Goal: Task Accomplishment & Management: Use online tool/utility

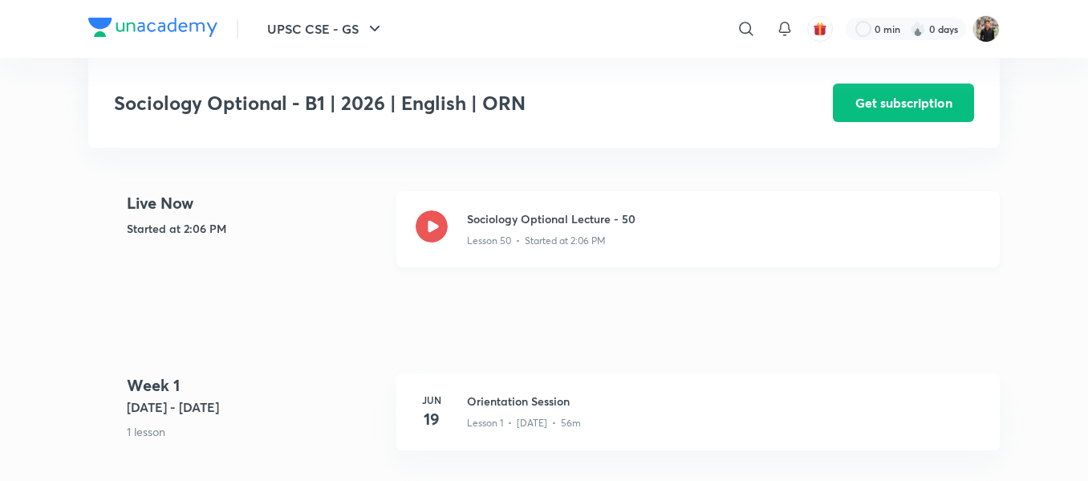
click at [435, 235] on icon at bounding box center [432, 226] width 32 height 32
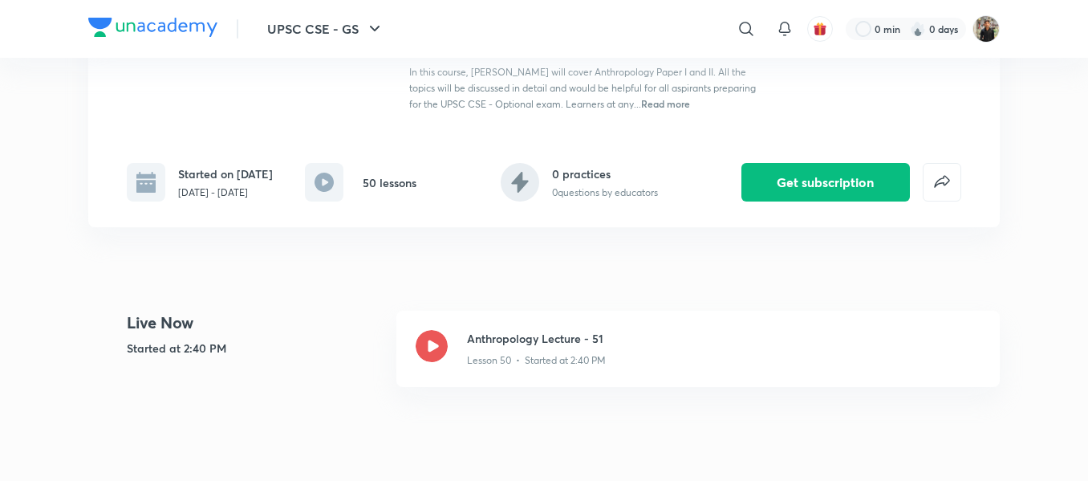
click at [434, 330] on icon at bounding box center [432, 346] width 32 height 32
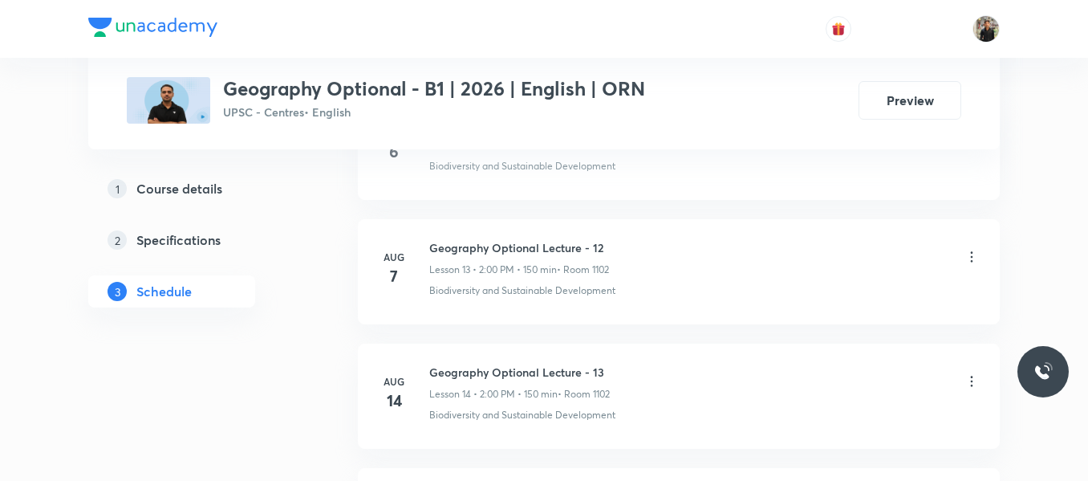
scroll to position [2429, 0]
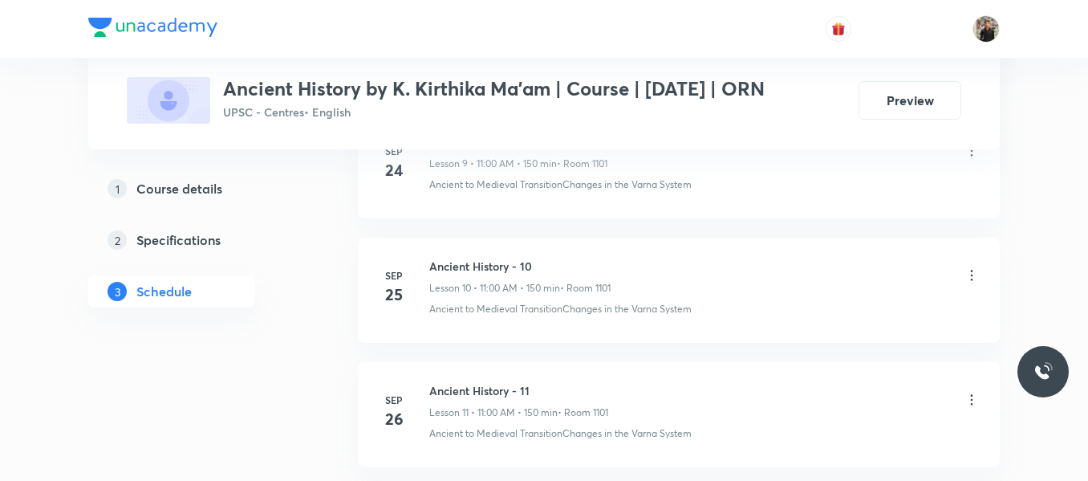
scroll to position [2692, 0]
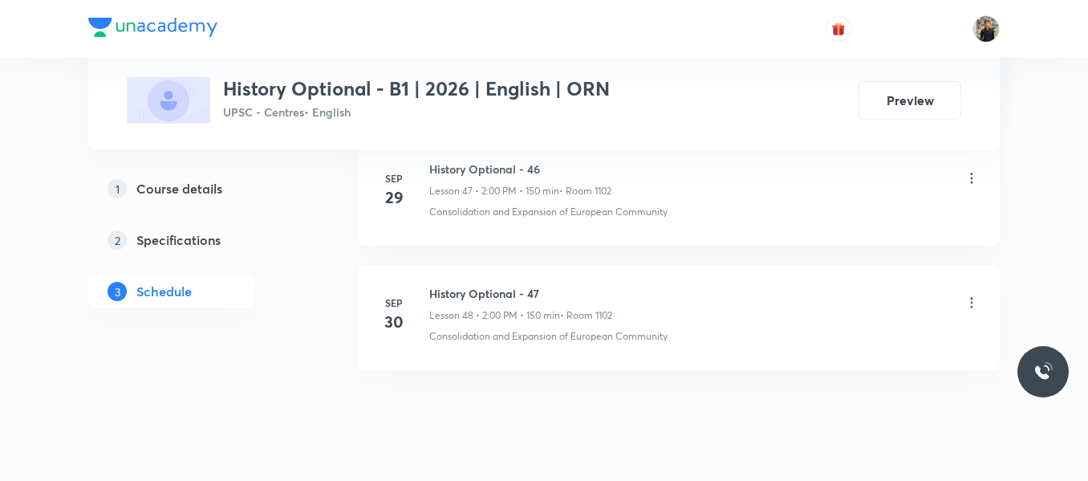
scroll to position [6777, 0]
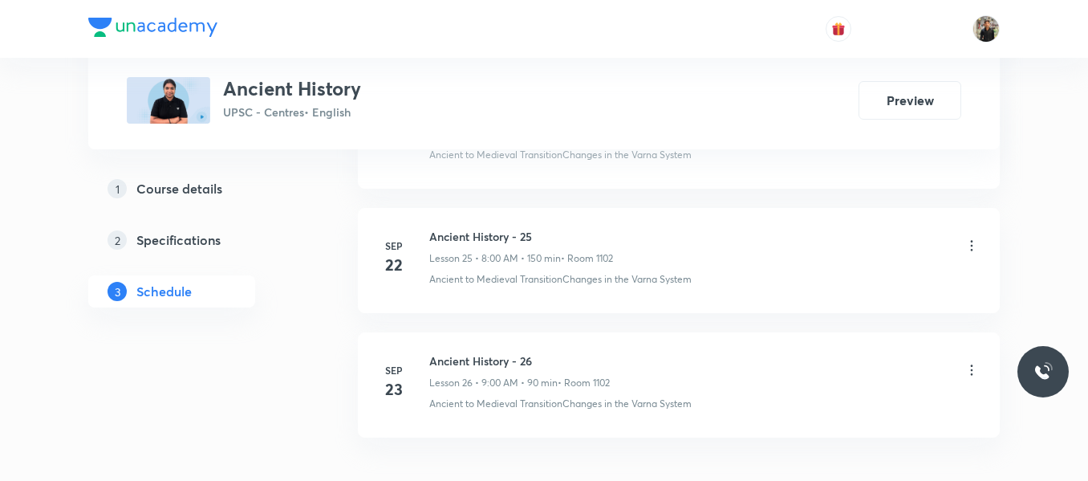
scroll to position [4040, 0]
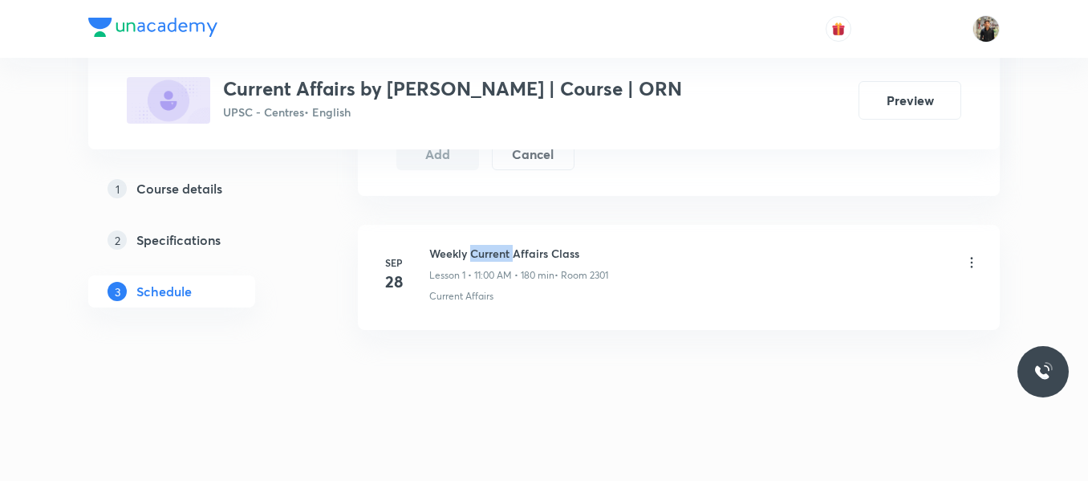
click at [494, 254] on h6 "Weekly Current Affairs Class" at bounding box center [518, 253] width 179 height 17
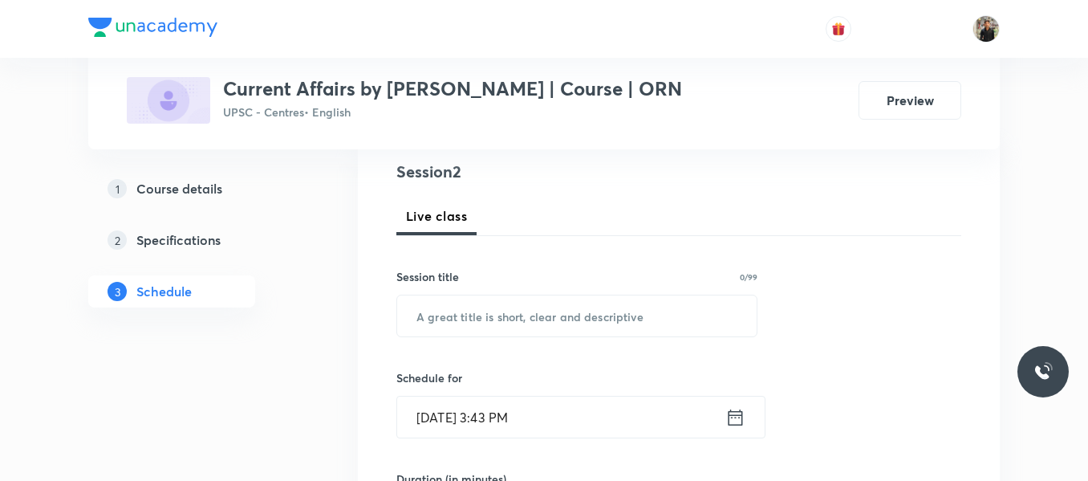
scroll to position [192, 0]
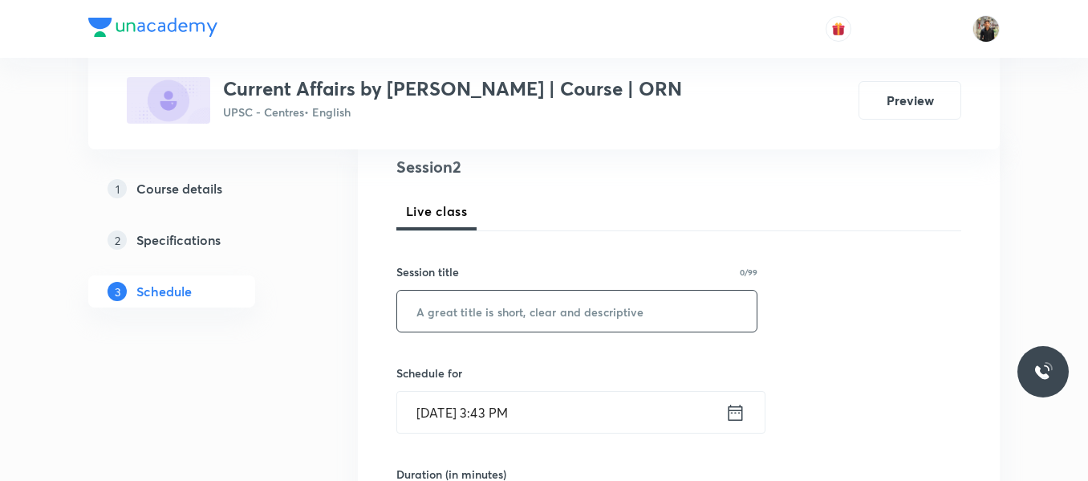
click at [491, 299] on input "text" at bounding box center [577, 311] width 360 height 41
paste input "Weekly Current Affairs Class"
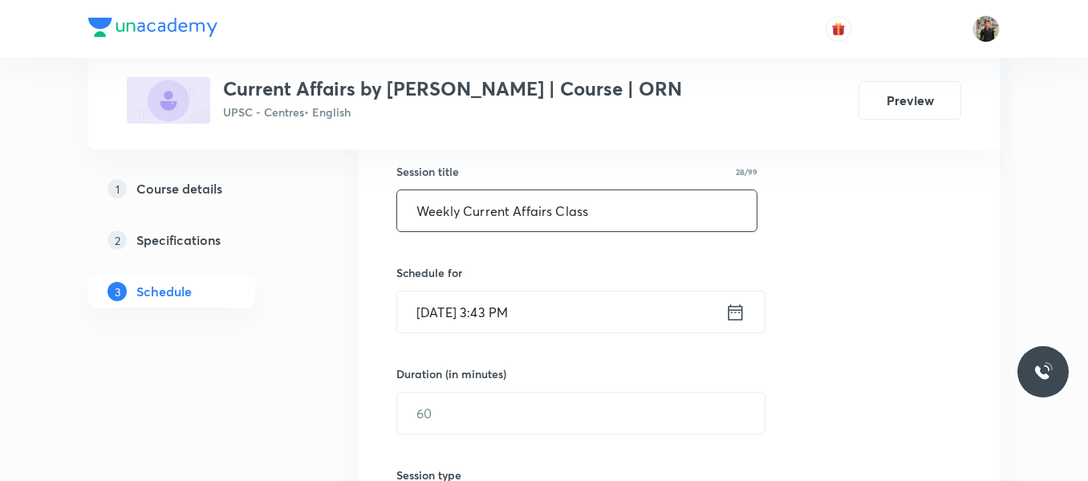
scroll to position [293, 0]
type input "Weekly Current Affairs Class"
click at [734, 318] on icon at bounding box center [736, 311] width 20 height 22
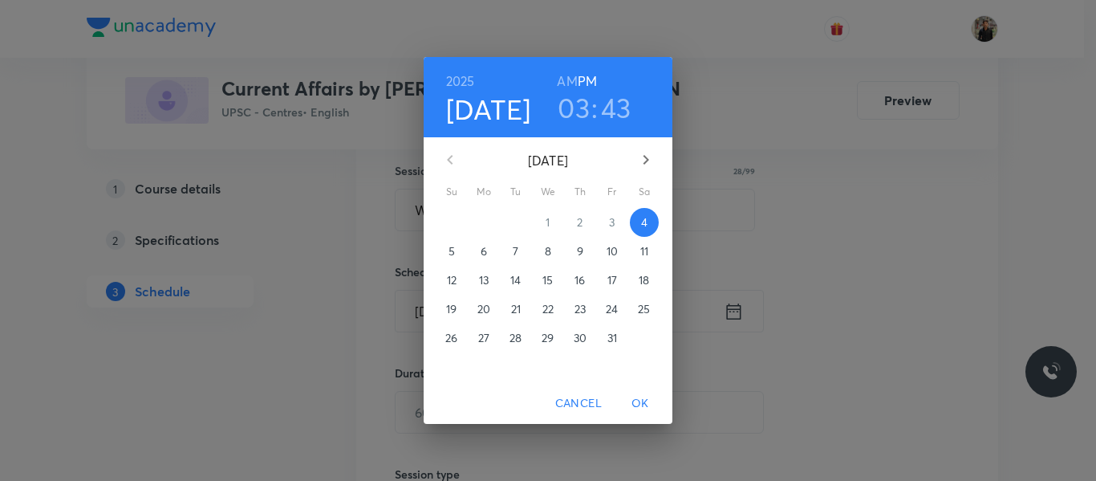
click at [457, 250] on span "5" at bounding box center [451, 251] width 29 height 16
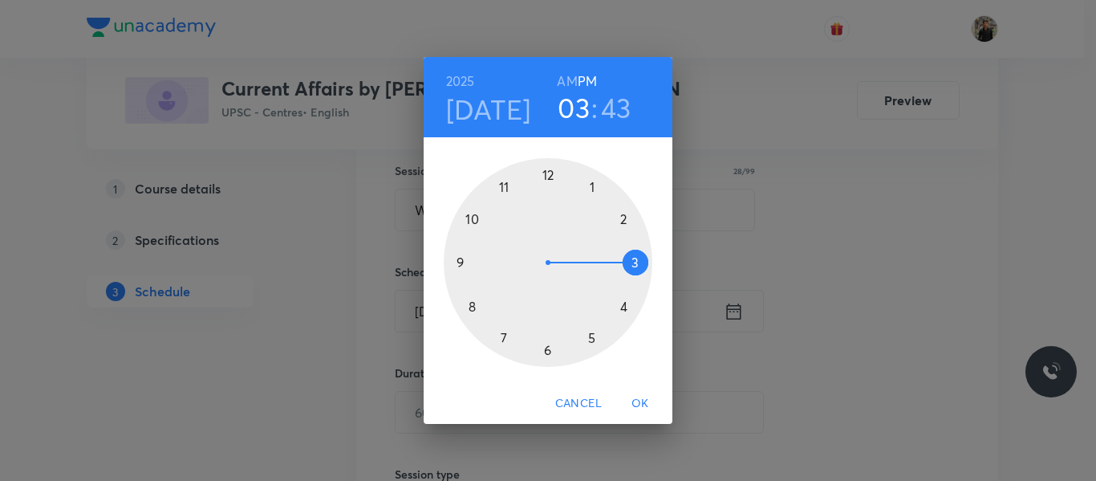
click at [461, 260] on div at bounding box center [548, 262] width 209 height 209
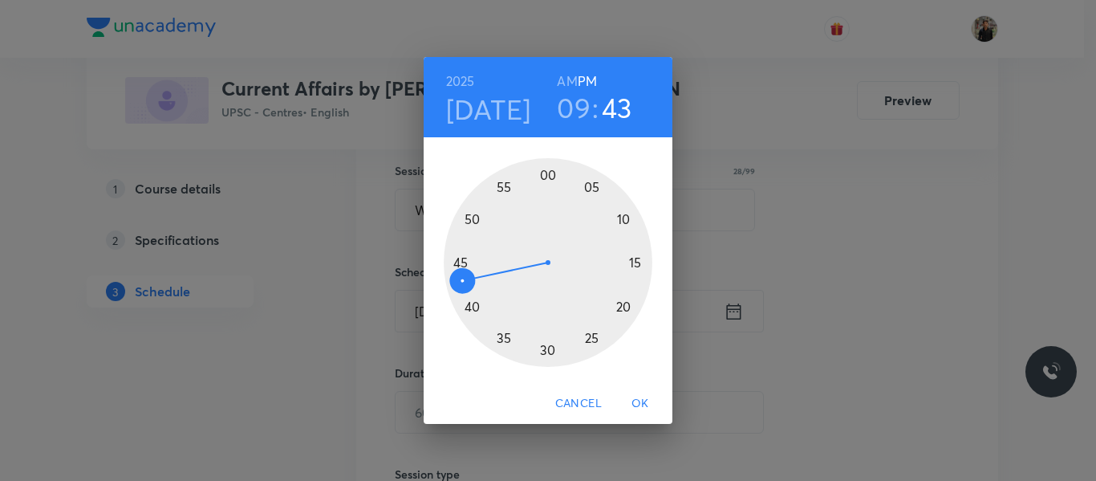
click at [565, 83] on h6 "AM" at bounding box center [567, 81] width 20 height 22
click at [549, 174] on div at bounding box center [548, 262] width 209 height 209
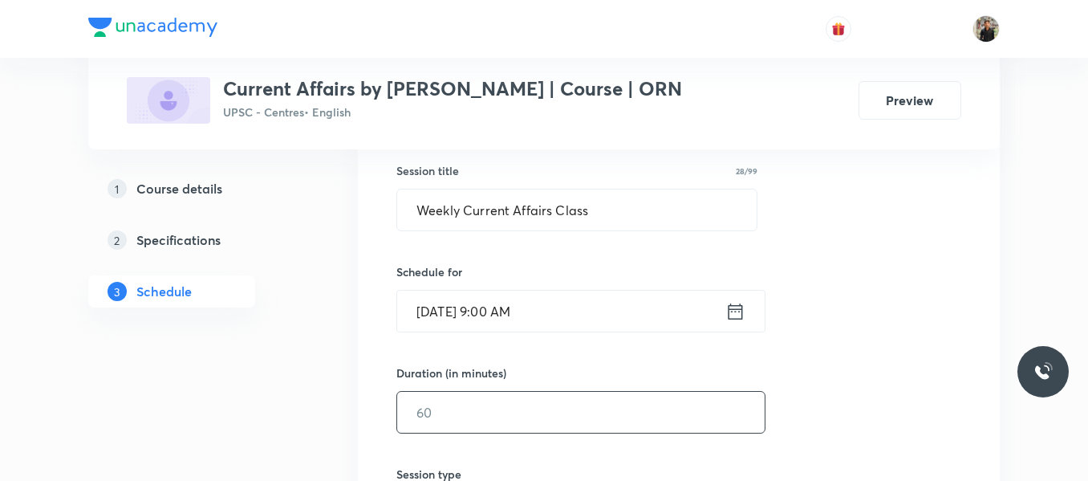
scroll to position [353, 0]
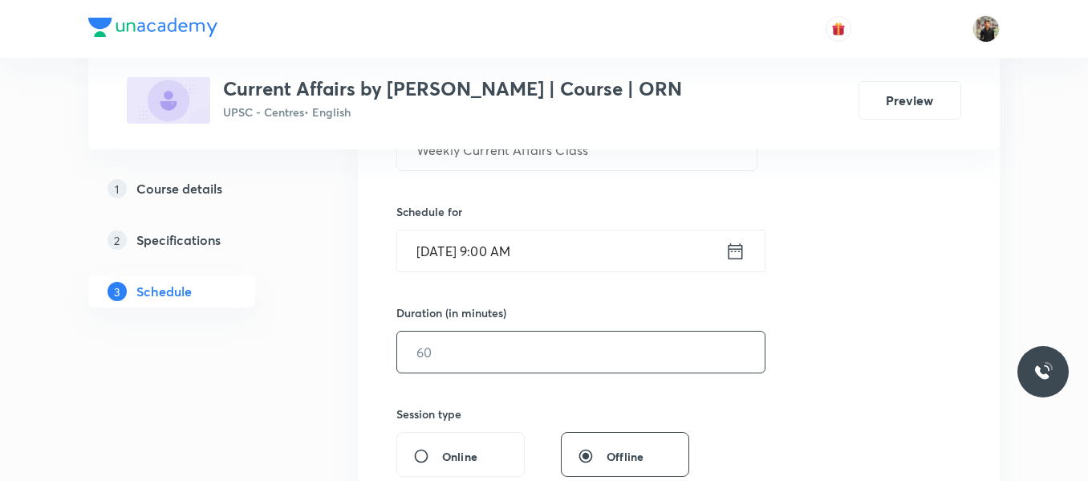
click at [526, 364] on input "text" at bounding box center [581, 351] width 368 height 41
type input "180"
drag, startPoint x: 526, startPoint y: 364, endPoint x: 340, endPoint y: 386, distance: 186.8
click at [340, 386] on div "Plus Courses Current Affairs by Shashank Roy Sir | Course | ORN UPSC - Centres …" at bounding box center [544, 383] width 912 height 1292
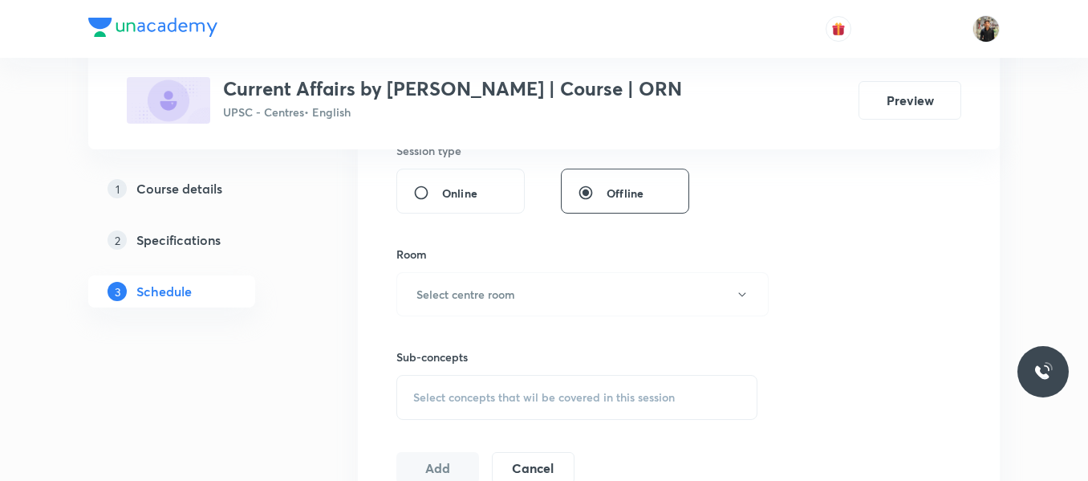
scroll to position [617, 0]
click at [506, 307] on button "Select centre room" at bounding box center [582, 293] width 372 height 44
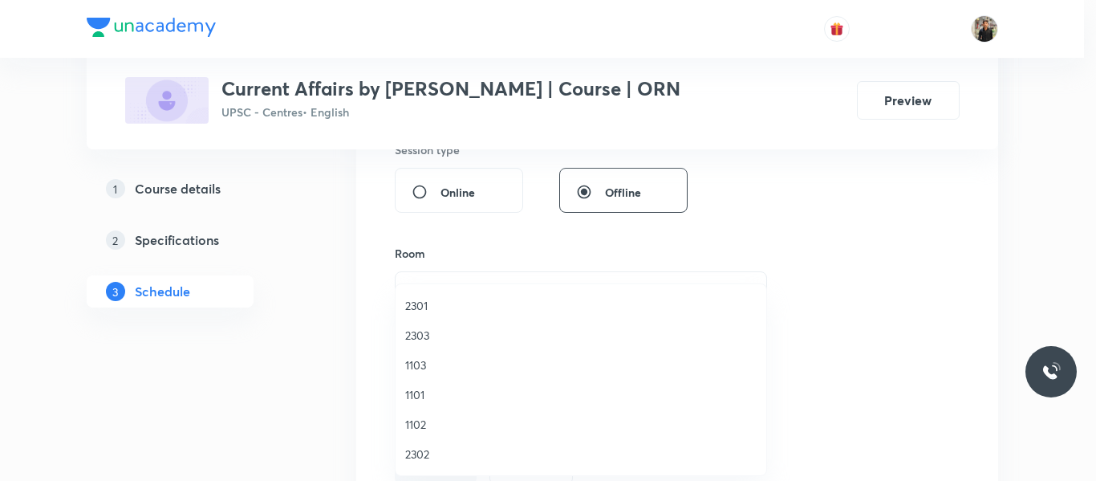
click at [429, 395] on span "1101" at bounding box center [581, 394] width 352 height 17
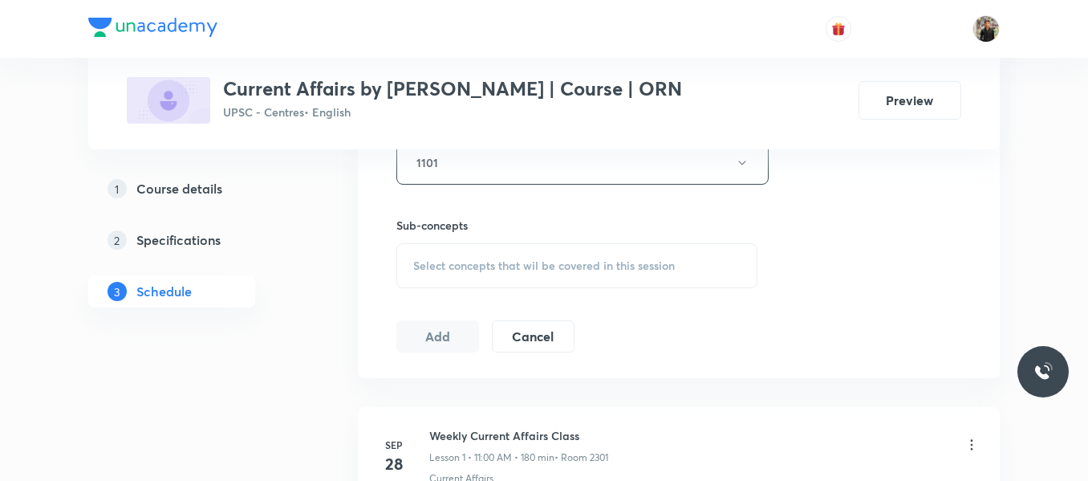
scroll to position [749, 0]
click at [458, 266] on span "Select concepts that wil be covered in this session" at bounding box center [544, 264] width 262 height 13
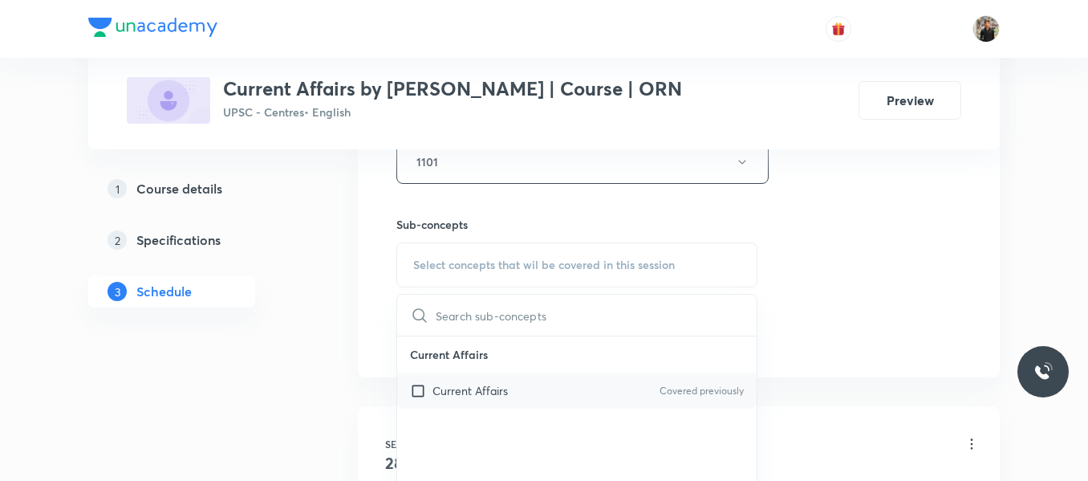
click at [423, 392] on input "checkbox" at bounding box center [421, 390] width 22 height 17
checkbox input "true"
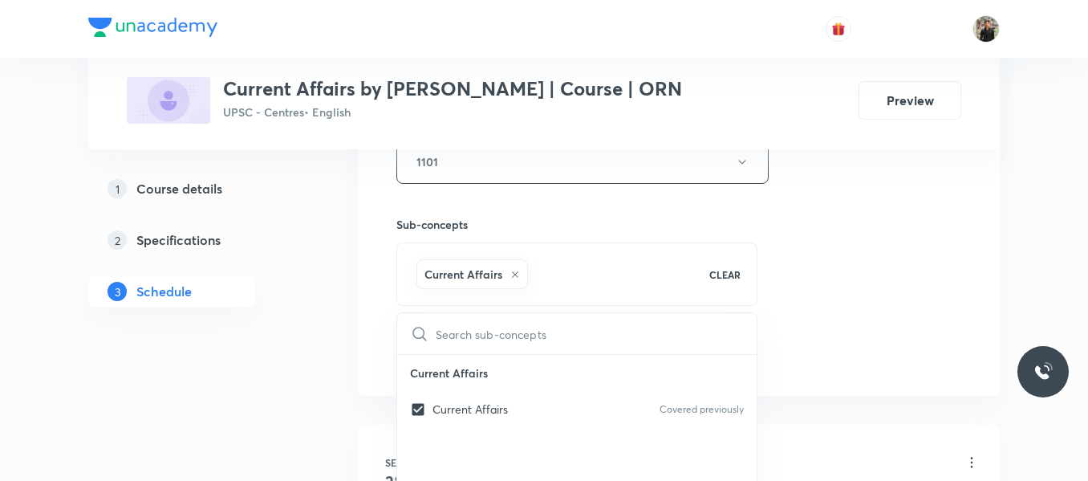
click at [288, 381] on div "1 Course details 2 Specifications 3 Schedule" at bounding box center [197, 86] width 218 height 1129
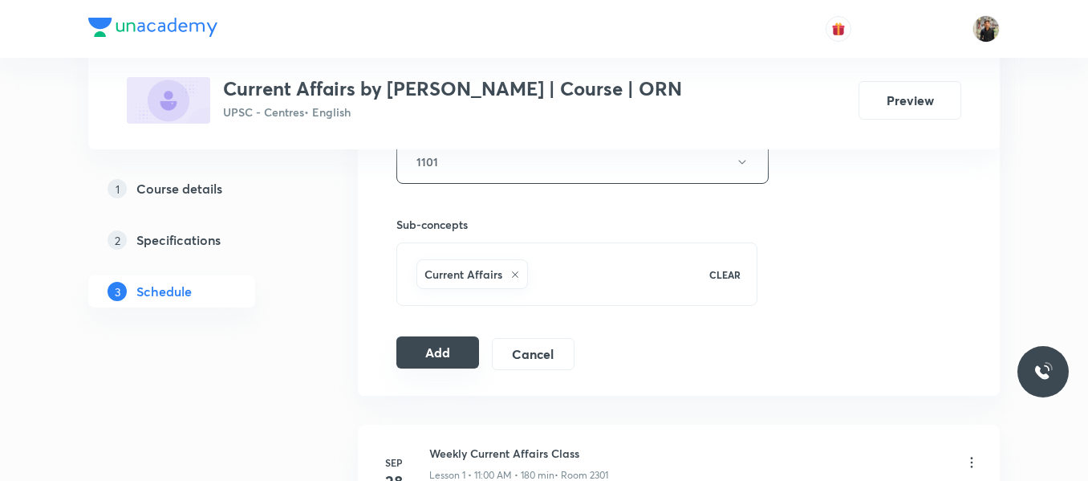
click at [462, 352] on button "Add" at bounding box center [437, 352] width 83 height 32
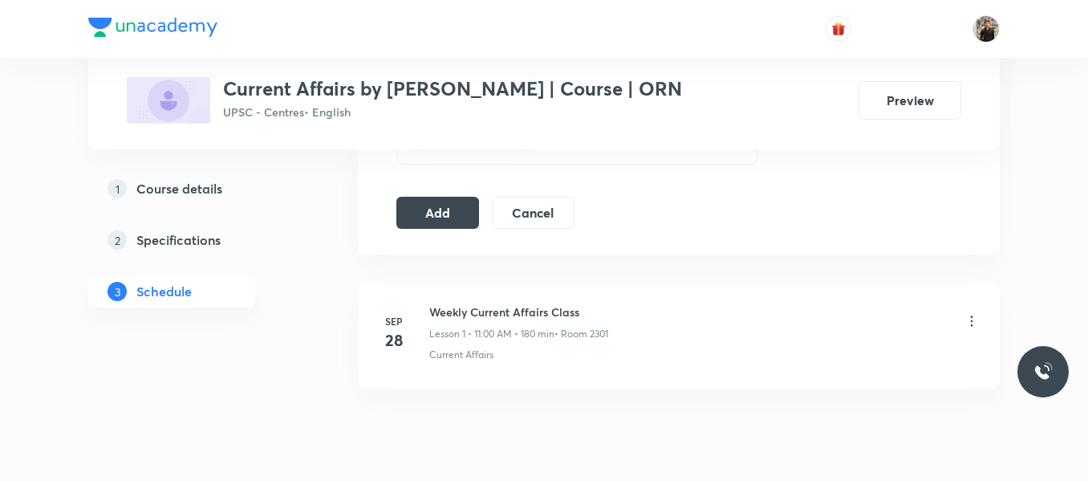
scroll to position [885, 0]
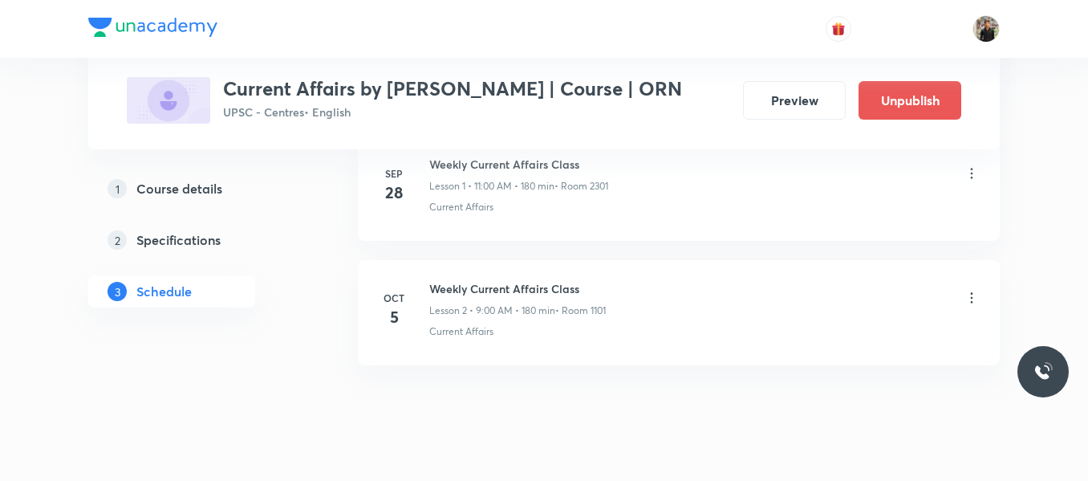
scroll to position [1055, 0]
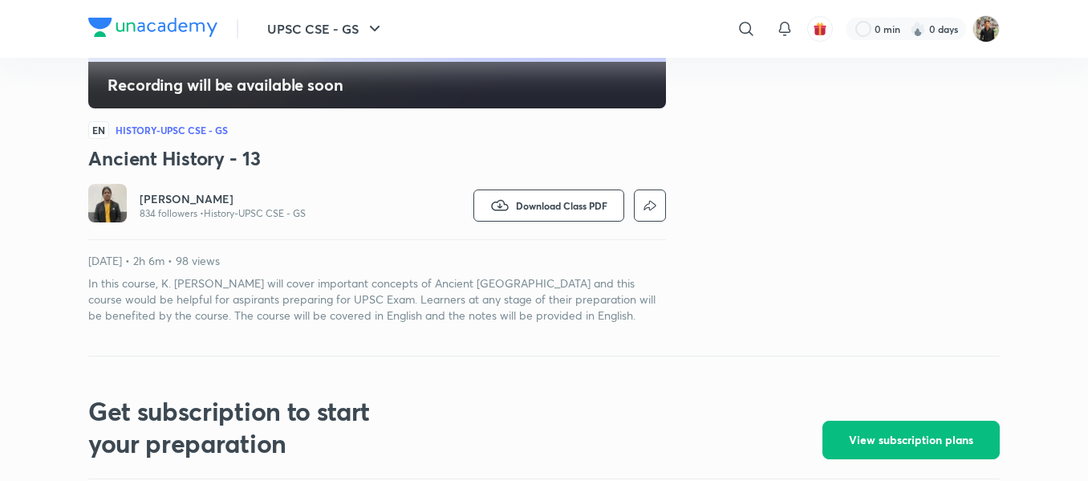
scroll to position [387, 0]
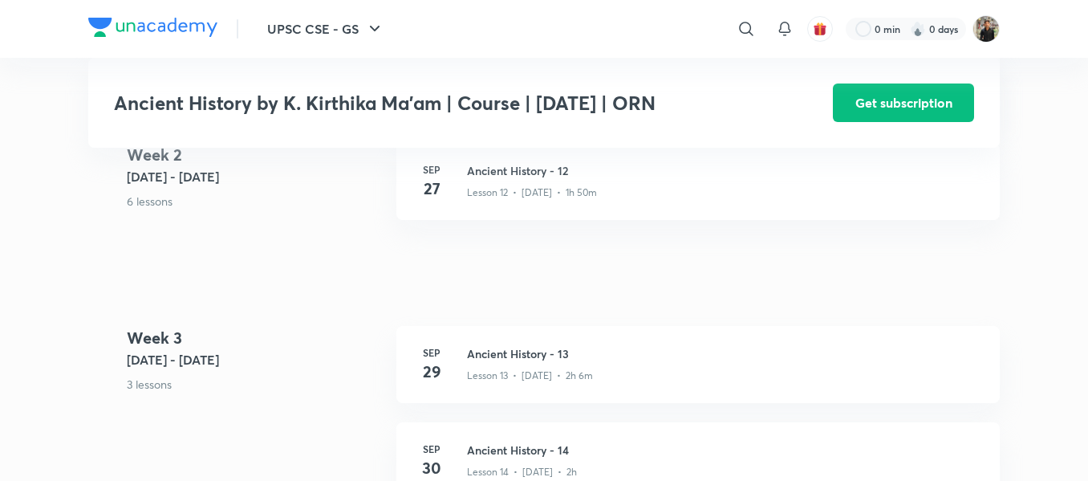
scroll to position [1764, 0]
click at [509, 359] on h3 "Ancient History - 13" at bounding box center [724, 351] width 514 height 17
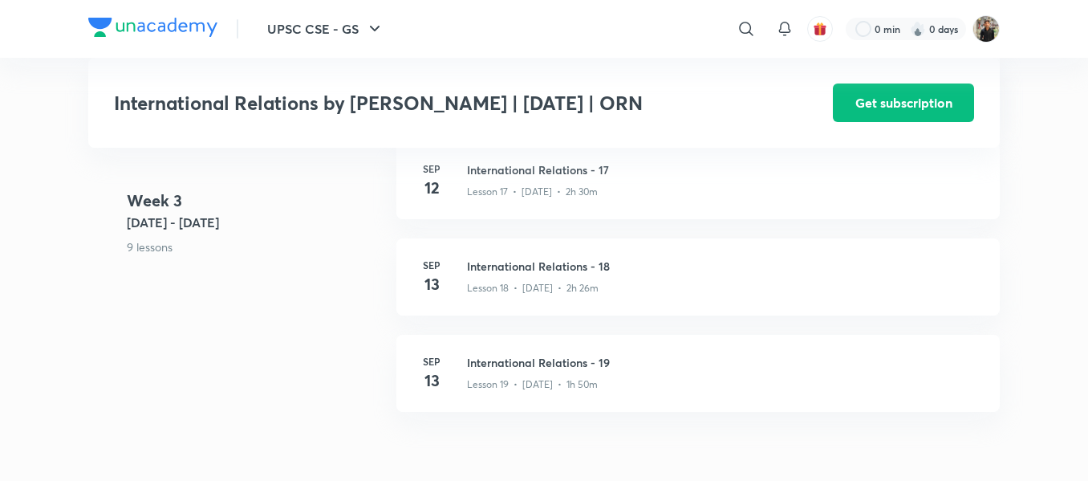
scroll to position [2336, 0]
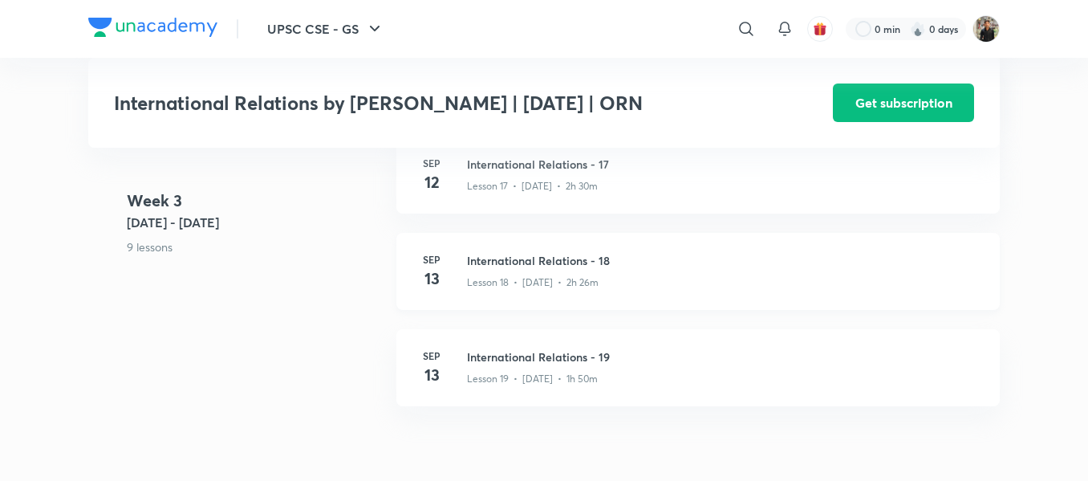
click at [498, 269] on h3 "International Relations - 18" at bounding box center [724, 260] width 514 height 17
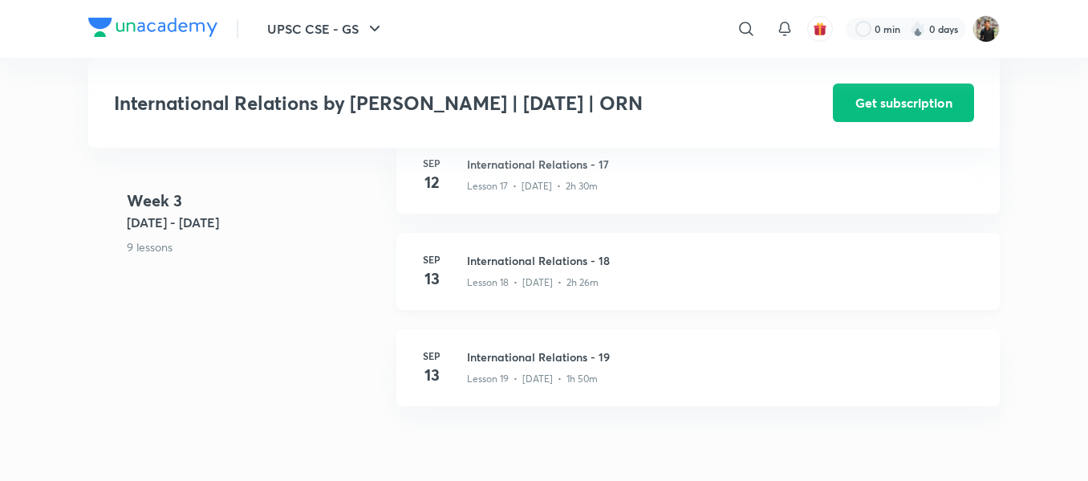
click at [498, 269] on h3 "International Relations - 18" at bounding box center [724, 260] width 514 height 17
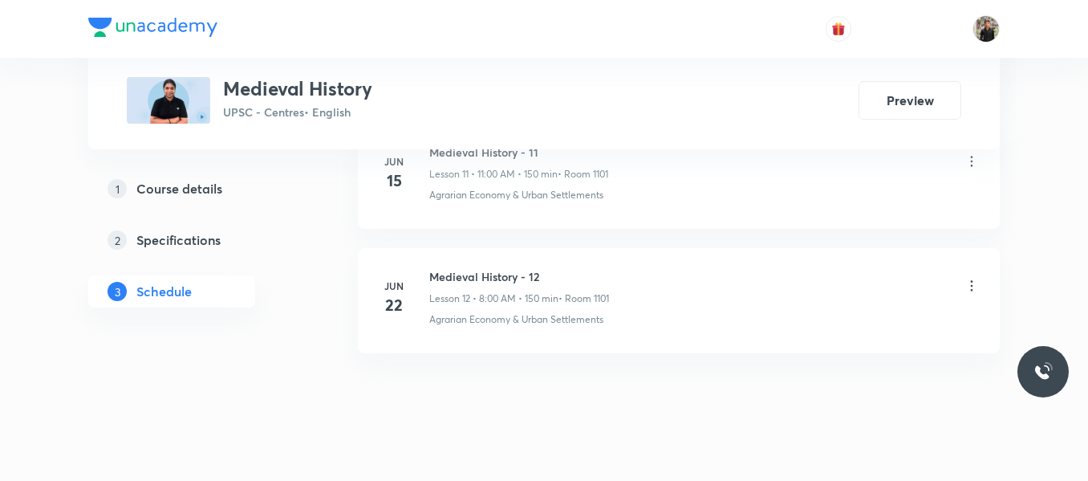
scroll to position [2299, 0]
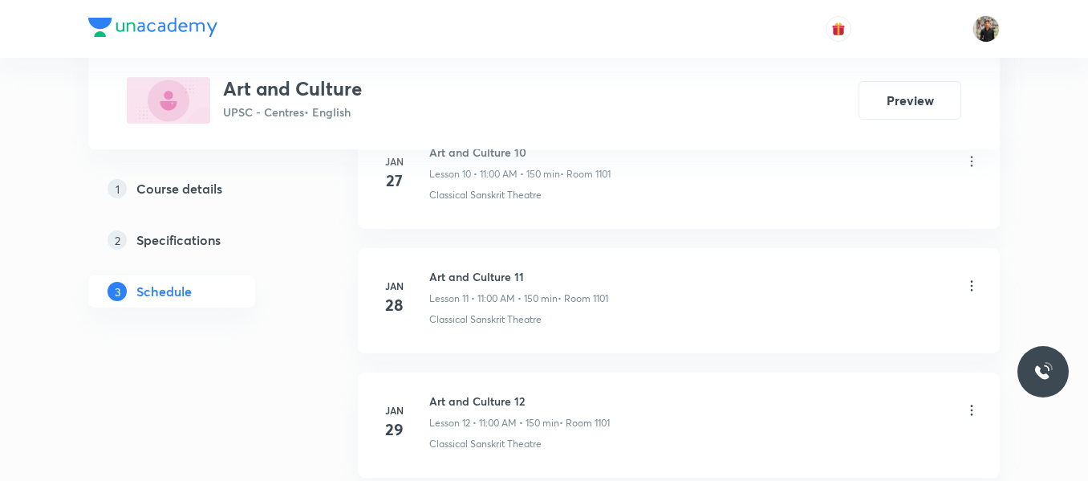
scroll to position [2299, 0]
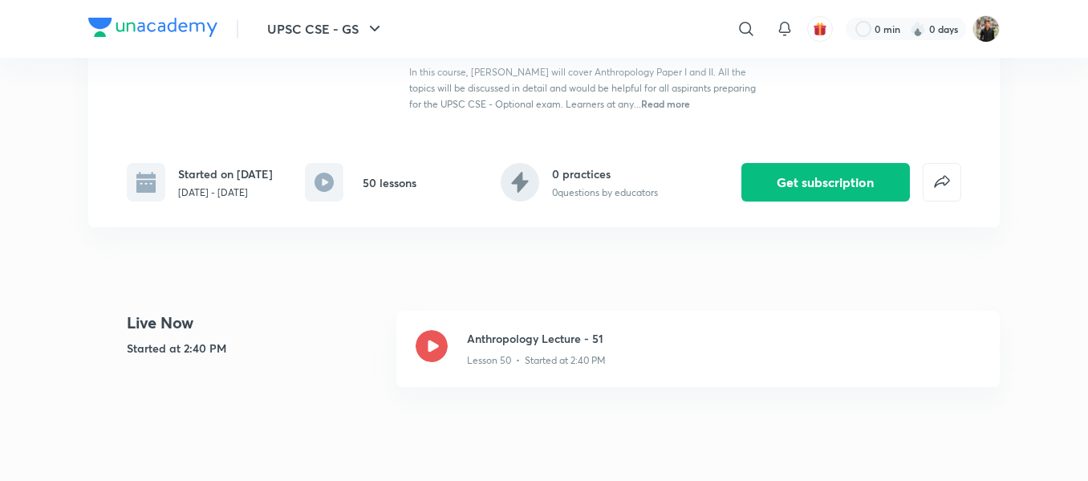
scroll to position [265, 0]
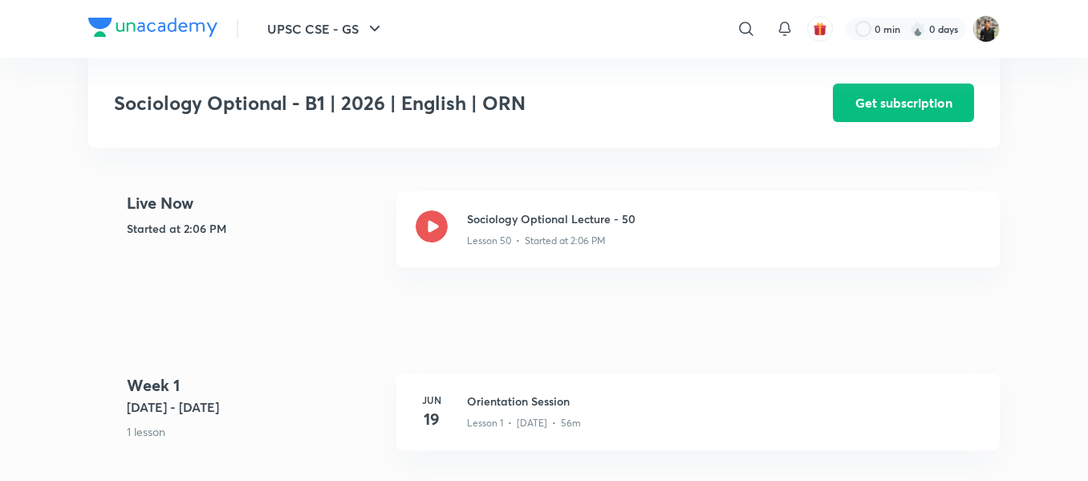
scroll to position [362, 0]
